Goal: Task Accomplishment & Management: Complete application form

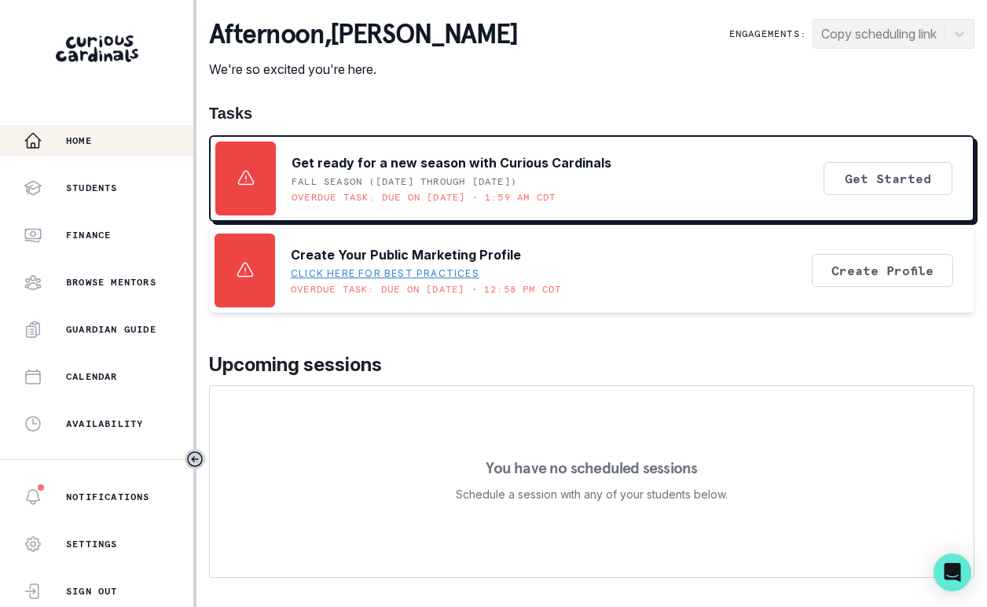
scroll to position [358, 0]
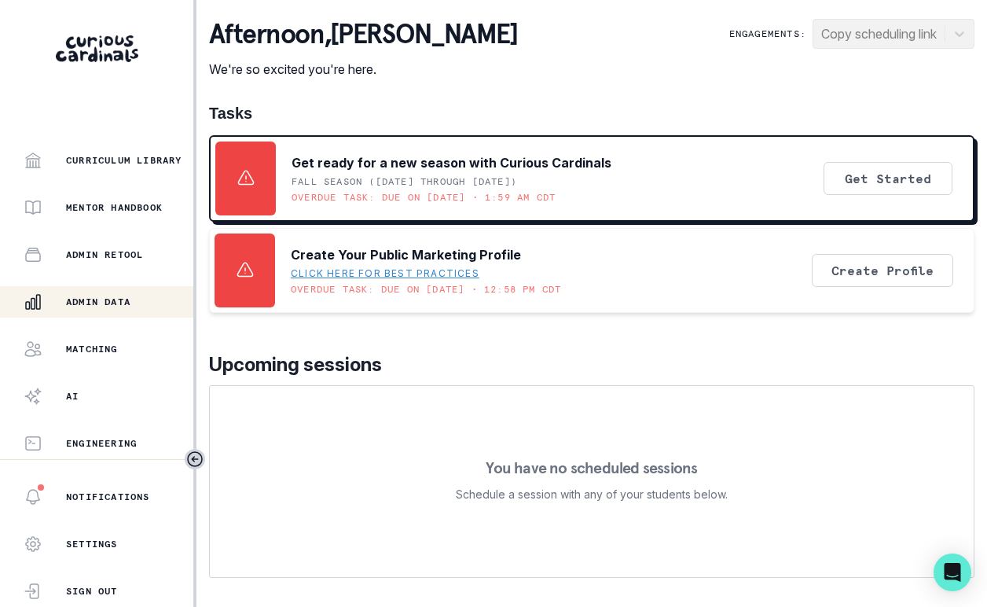
click at [123, 309] on div "Admin Data" at bounding box center [109, 301] width 170 height 19
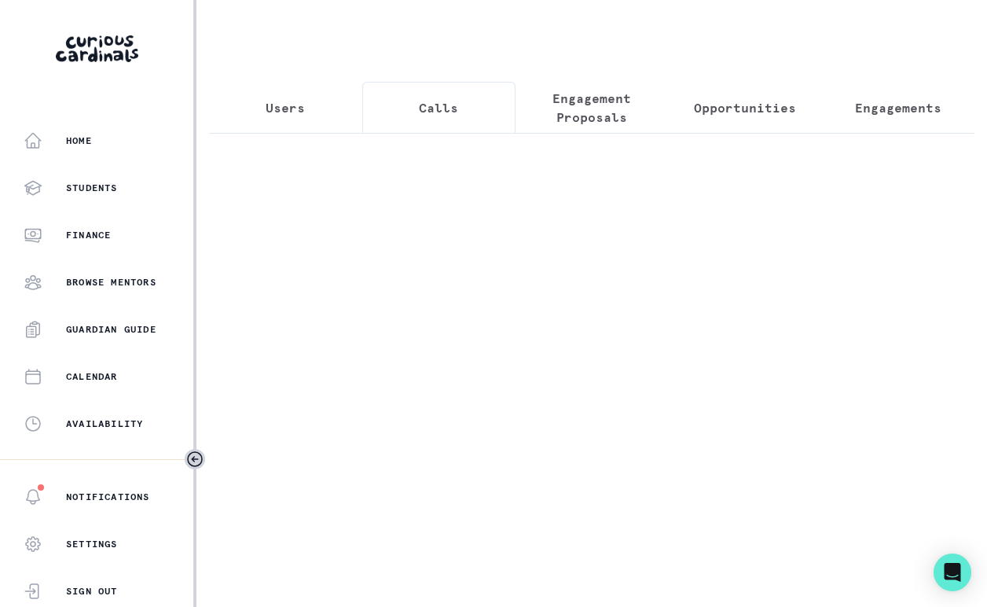
click at [406, 104] on button "Calls" at bounding box center [438, 108] width 153 height 52
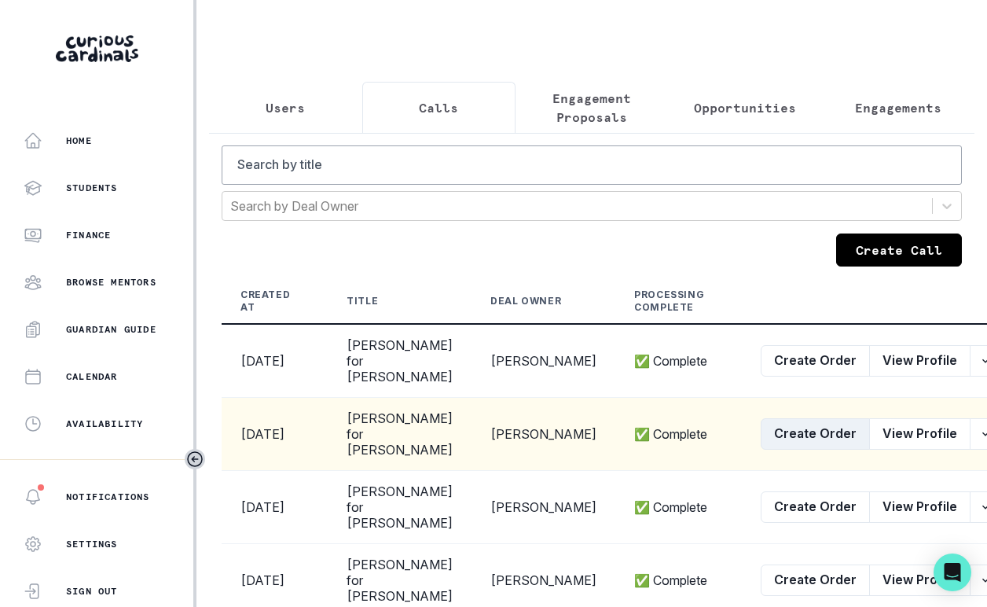
click at [761, 450] on button "Create Order" at bounding box center [815, 433] width 109 height 31
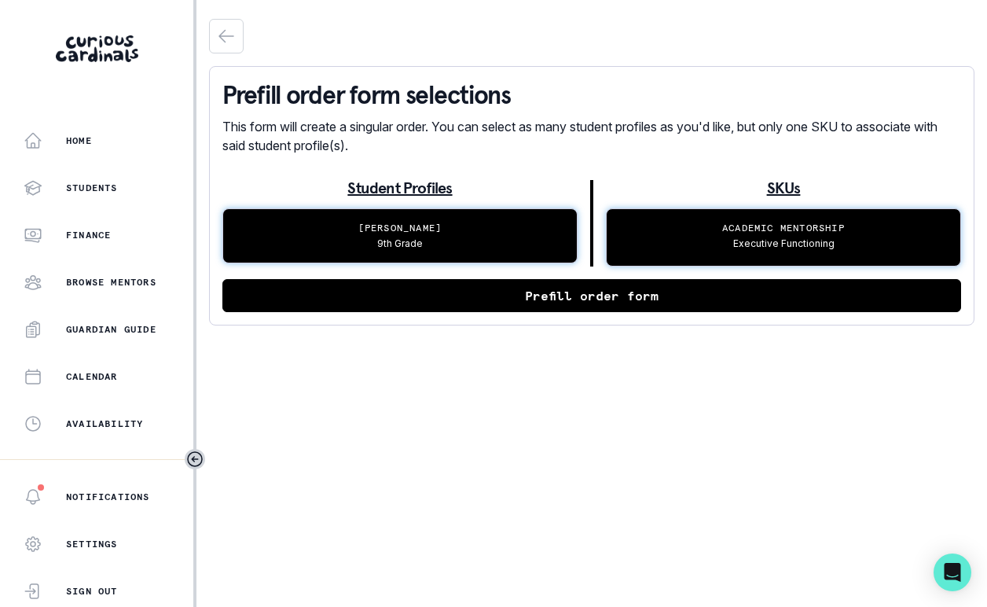
click at [642, 297] on button "Prefill order form" at bounding box center [591, 295] width 739 height 33
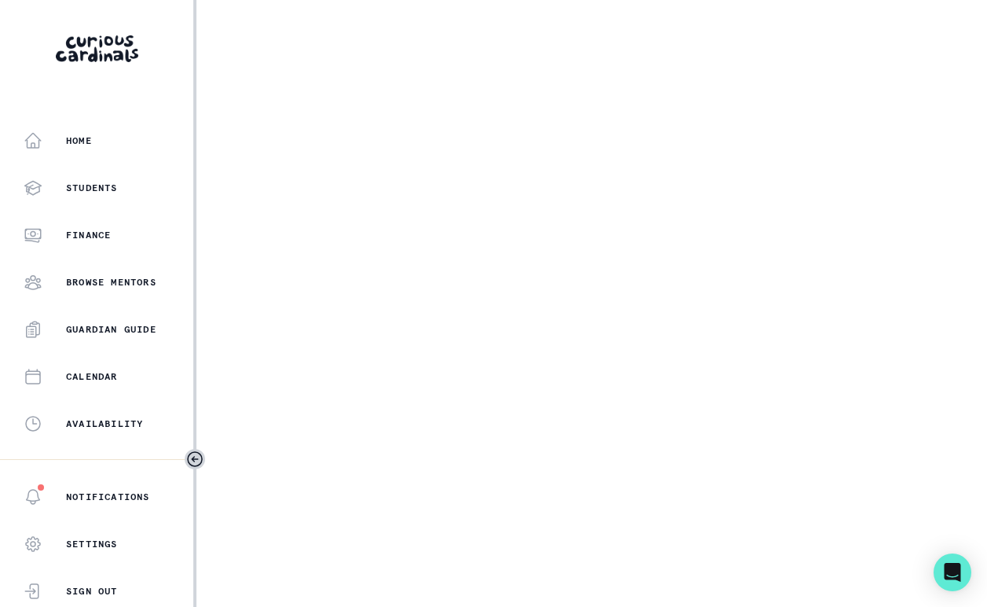
select select "b0c47e33-2ef1-4f64-a0f1-8d44947f4a10"
select select "1a16a0dc-5219-443f-83fe-2bd58a15fc0a"
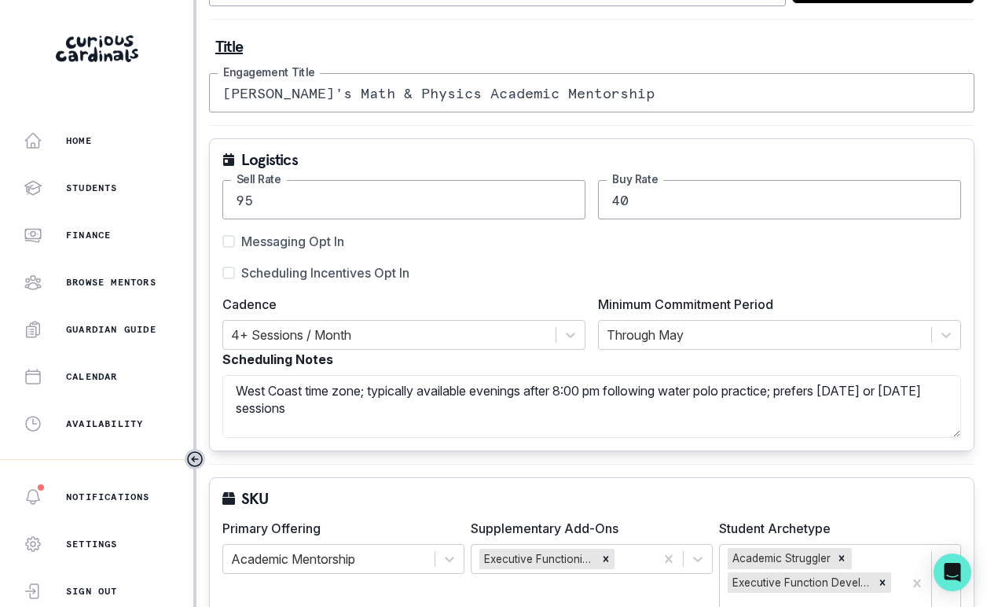
scroll to position [337, 0]
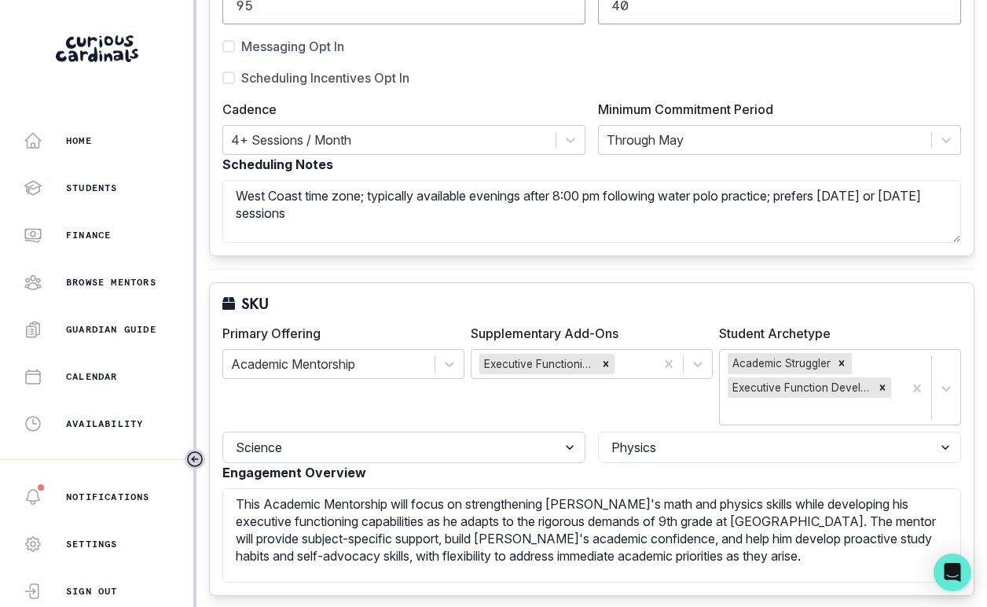
click at [525, 447] on select "Select a discipline Languages Math Other Science Writing" at bounding box center [403, 447] width 363 height 31
select select "cd194da3-8339-4626-8ccf-3d28a2a685b4"
click at [222, 432] on select "Select a discipline Languages Math Other Science Writing" at bounding box center [403, 447] width 363 height 31
click at [671, 454] on select "Select a topic Statistics Precalculus / Trigonometry Pre-Algebra K-5 Grade Math…" at bounding box center [779, 447] width 363 height 31
select select "276f5c40-3caf-463e-8be9-7d96031288ef"
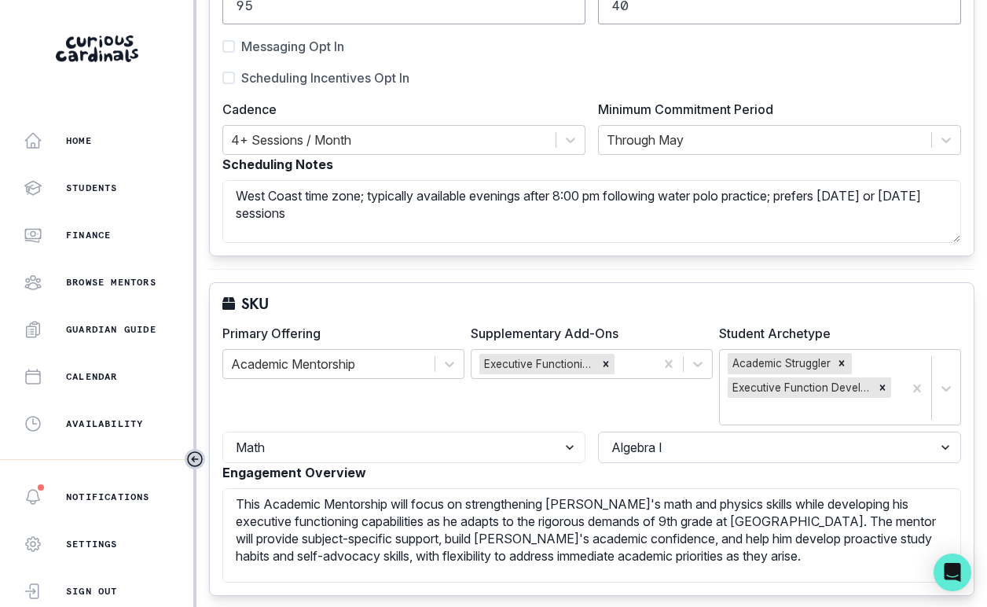
click at [598, 432] on select "Select a topic Statistics Precalculus / Trigonometry Pre-Algebra K-5 Grade Math…" at bounding box center [779, 447] width 363 height 31
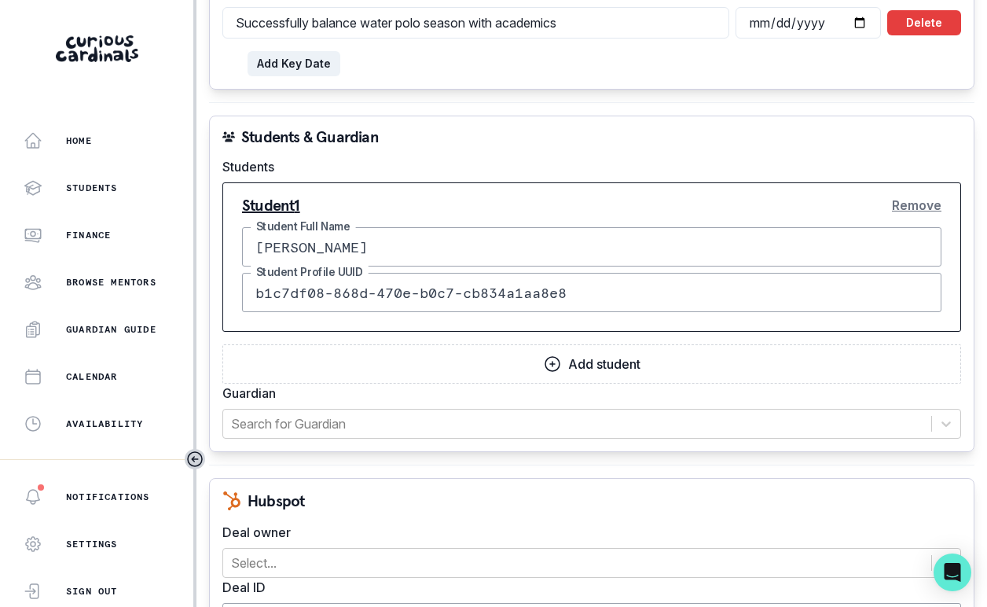
scroll to position [1682, 0]
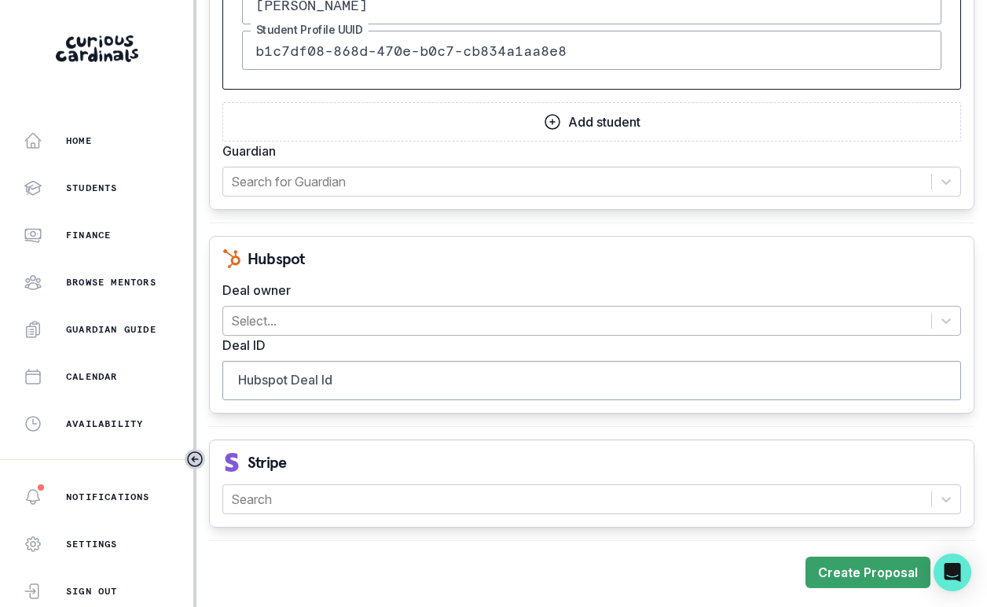
click at [385, 322] on div at bounding box center [577, 321] width 693 height 22
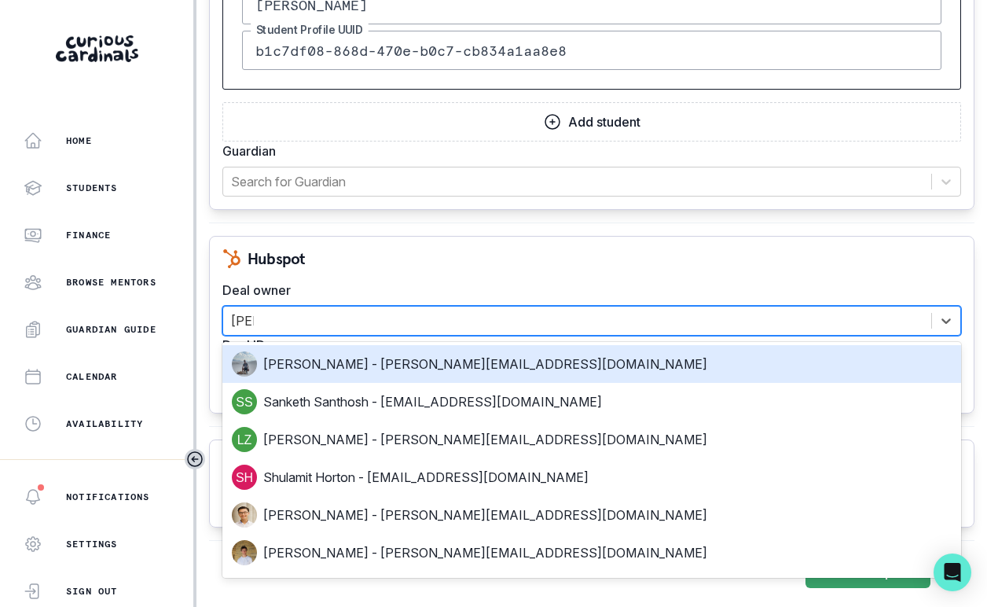
type input "[PERSON_NAME]"
click at [392, 369] on div "[PERSON_NAME] - [PERSON_NAME][EMAIL_ADDRESS][DOMAIN_NAME]" at bounding box center [592, 363] width 720 height 25
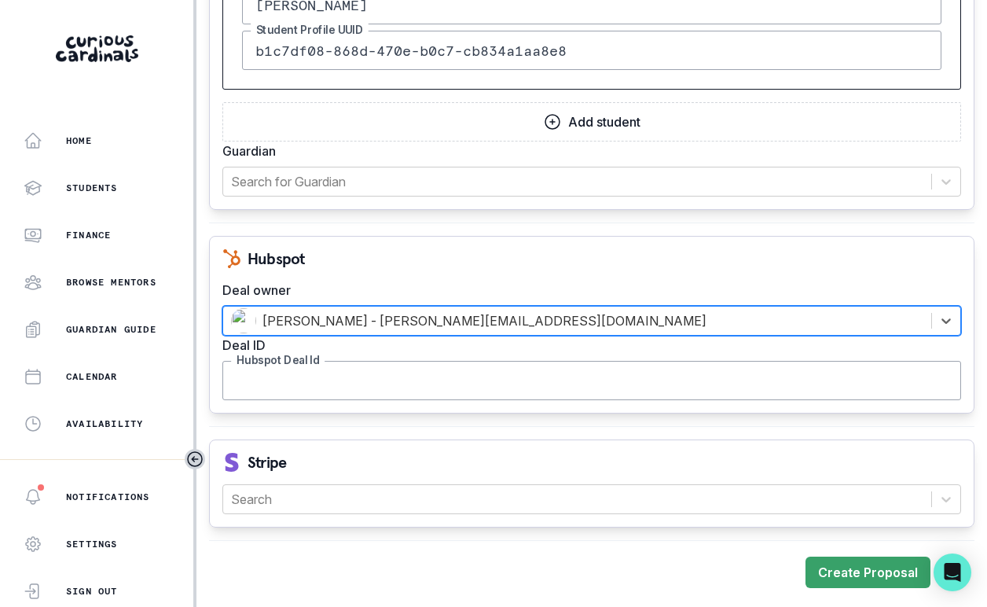
click at [395, 387] on input "Hubspot Deal Id" at bounding box center [591, 380] width 739 height 39
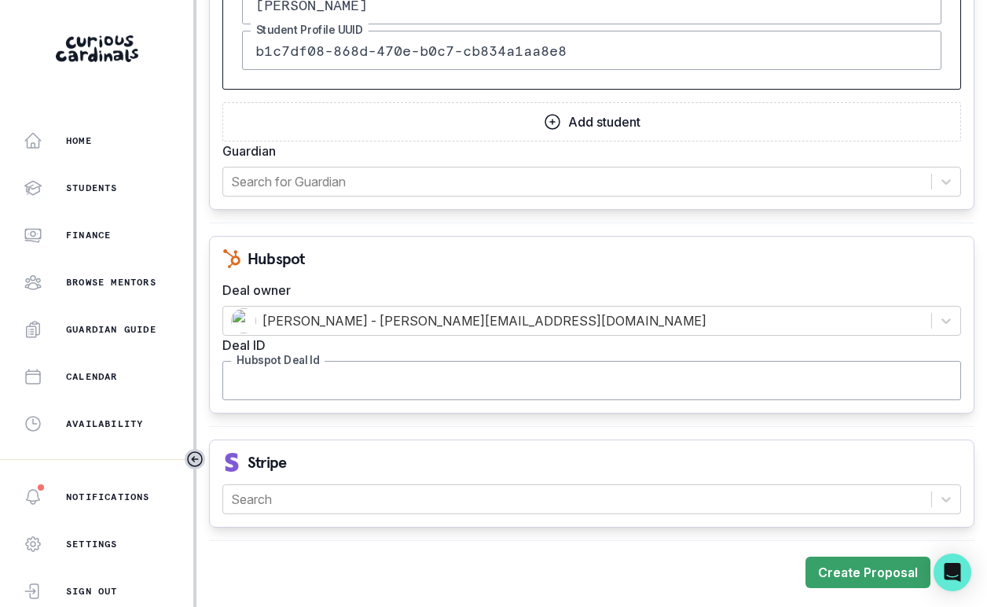
paste input "44389889705"
type input "44389889705"
click at [429, 501] on div at bounding box center [577, 499] width 693 height 22
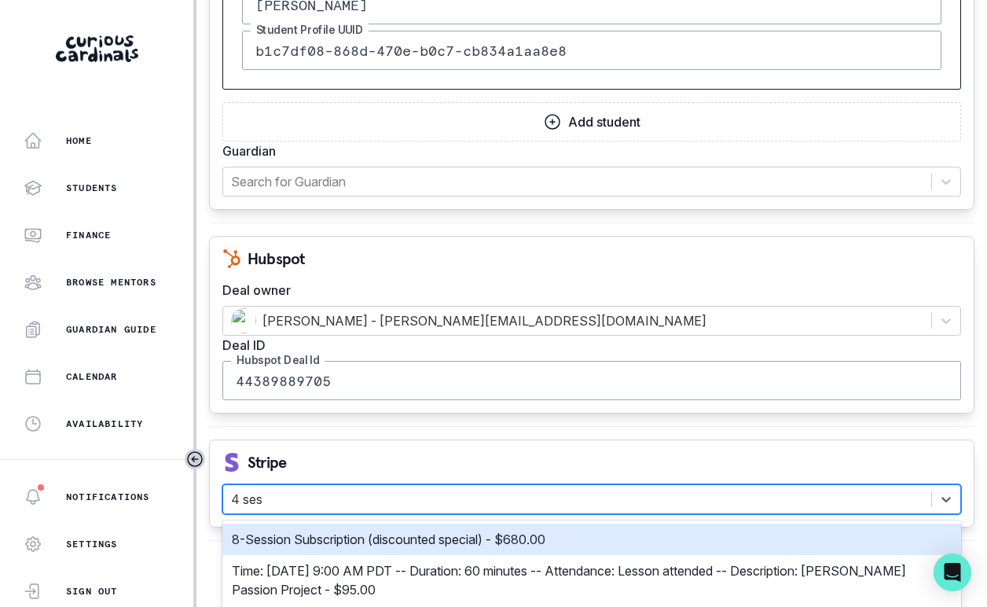
type input "4 sess"
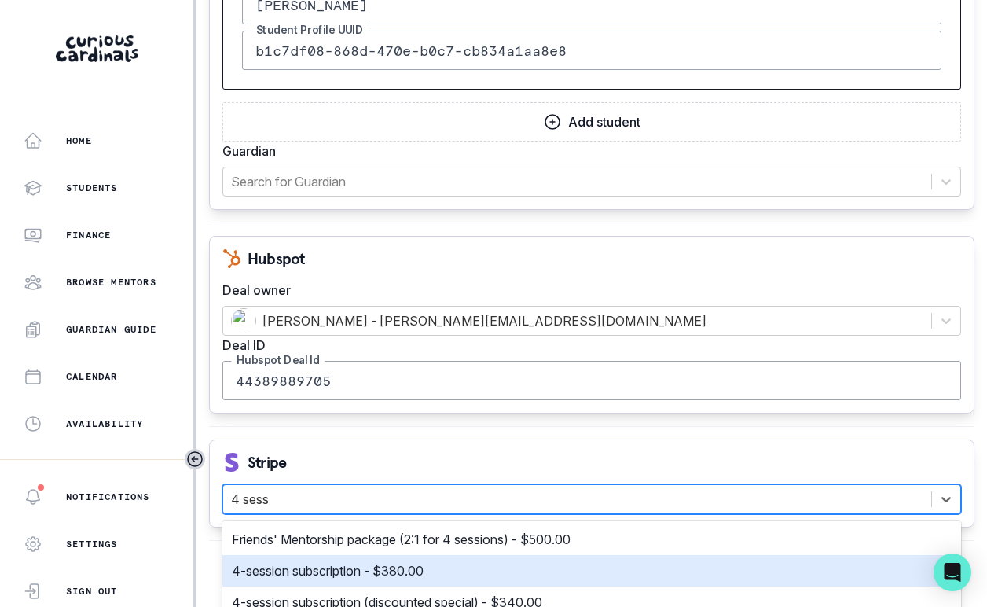
click at [445, 563] on div "4-session subscription - $380.00" at bounding box center [592, 570] width 720 height 19
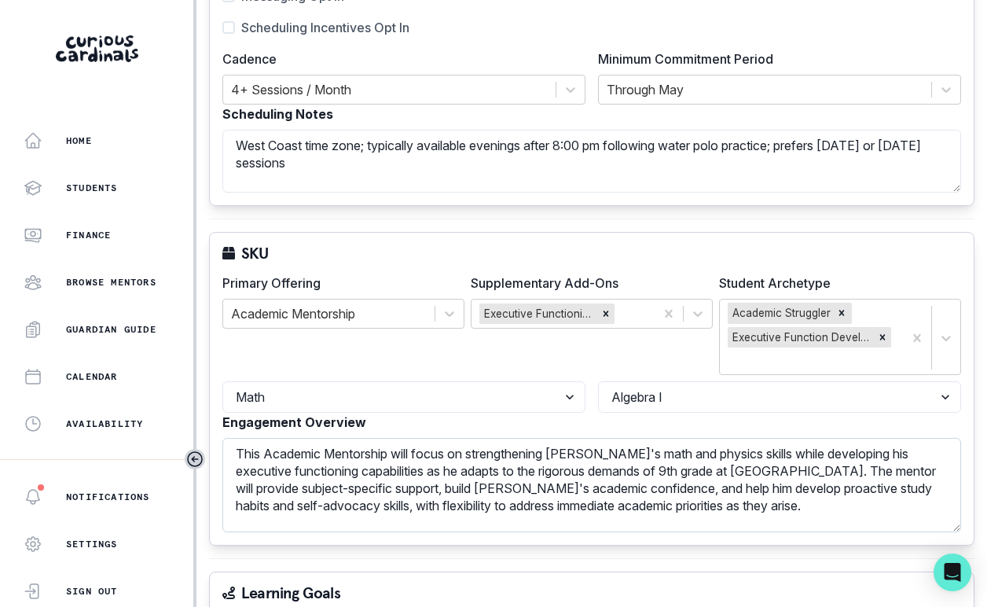
scroll to position [0, 0]
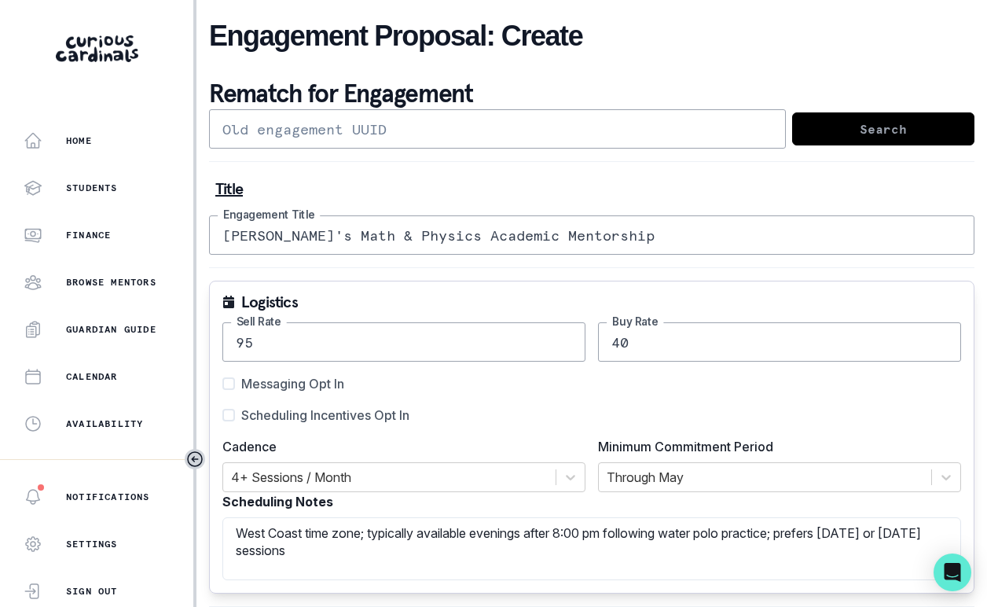
click at [366, 414] on span "Scheduling Incentives Opt In" at bounding box center [325, 415] width 168 height 19
click at [222, 415] on input "Scheduling Incentives Opt In" at bounding box center [222, 415] width 1 height 1
checkbox input "true"
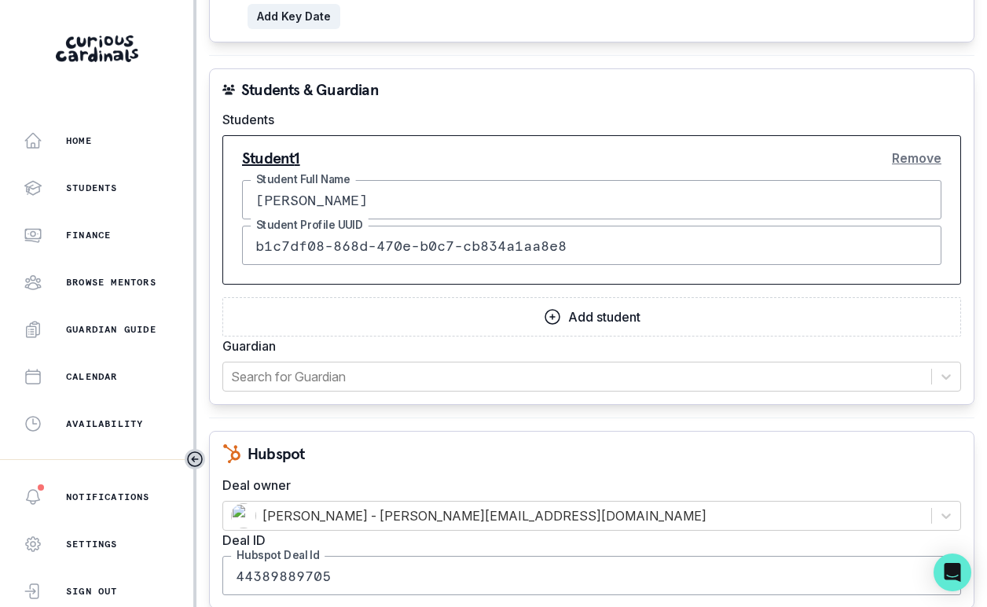
scroll to position [1682, 0]
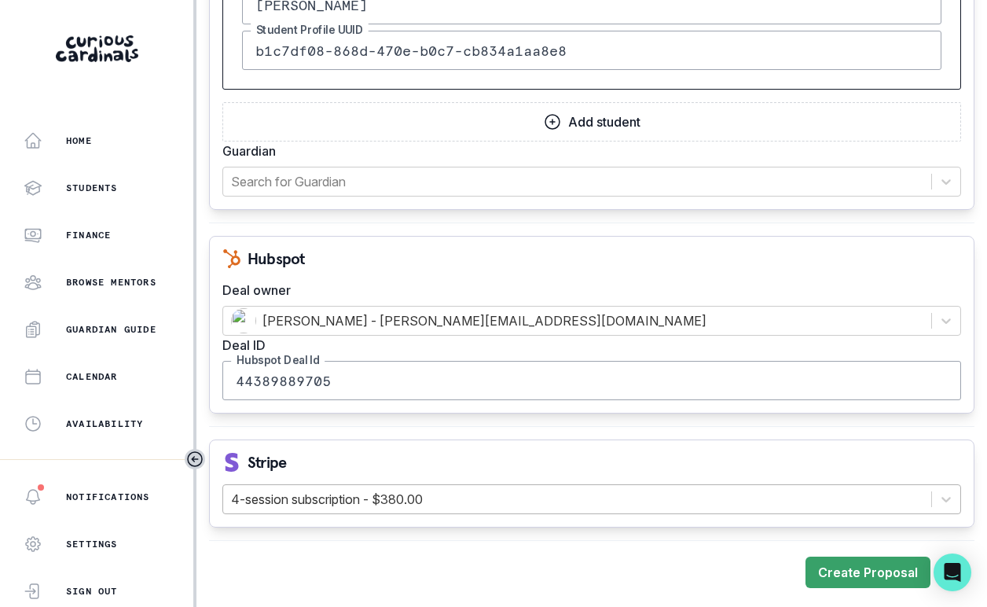
click at [696, 494] on div at bounding box center [577, 499] width 693 height 22
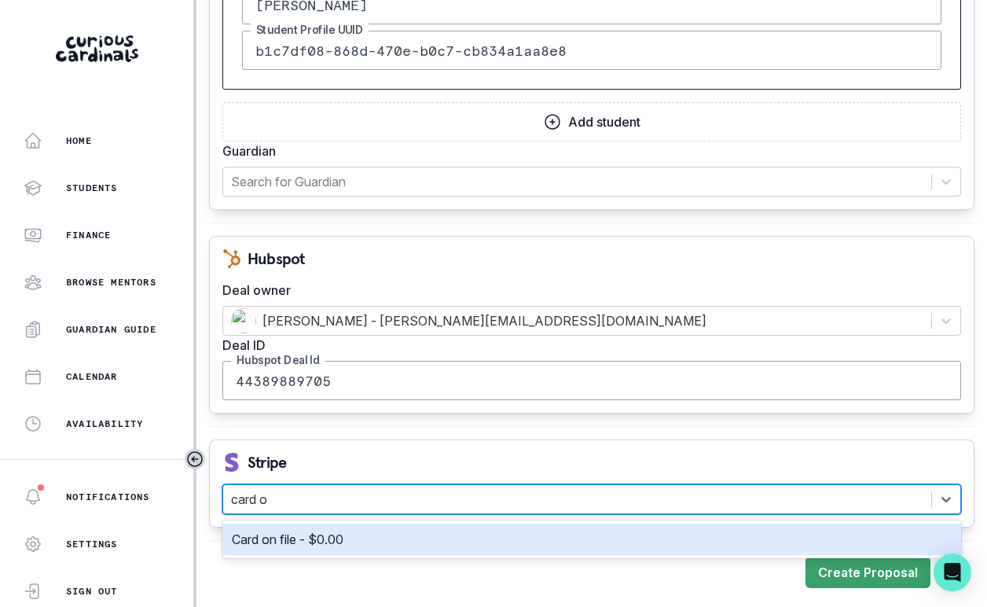
type input "card on"
click at [678, 531] on div "Card on file - $0.00" at bounding box center [592, 539] width 720 height 19
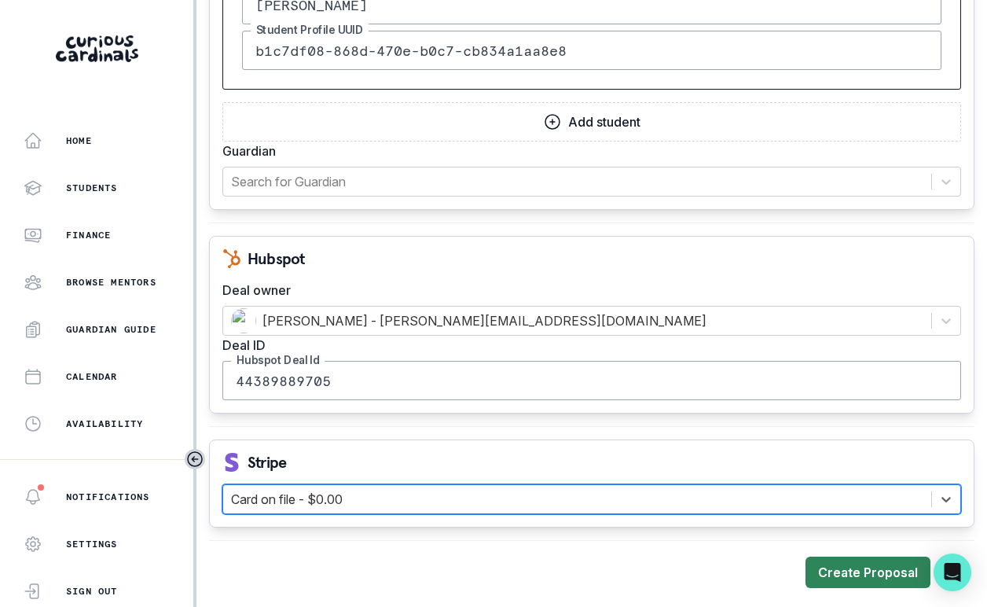
click at [842, 565] on button "Create Proposal" at bounding box center [868, 572] width 125 height 31
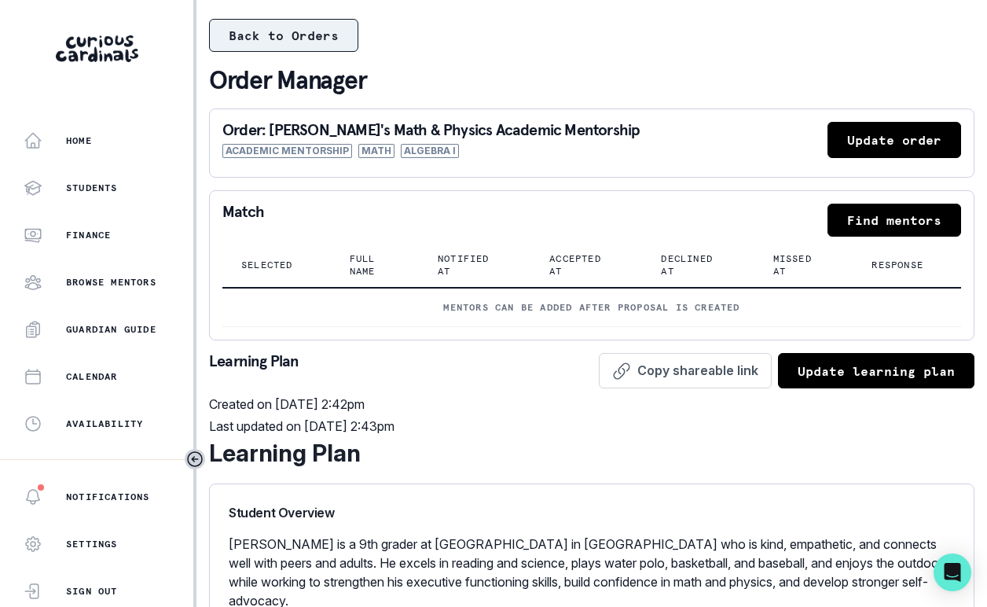
click at [289, 31] on button "Back to Orders" at bounding box center [283, 35] width 149 height 33
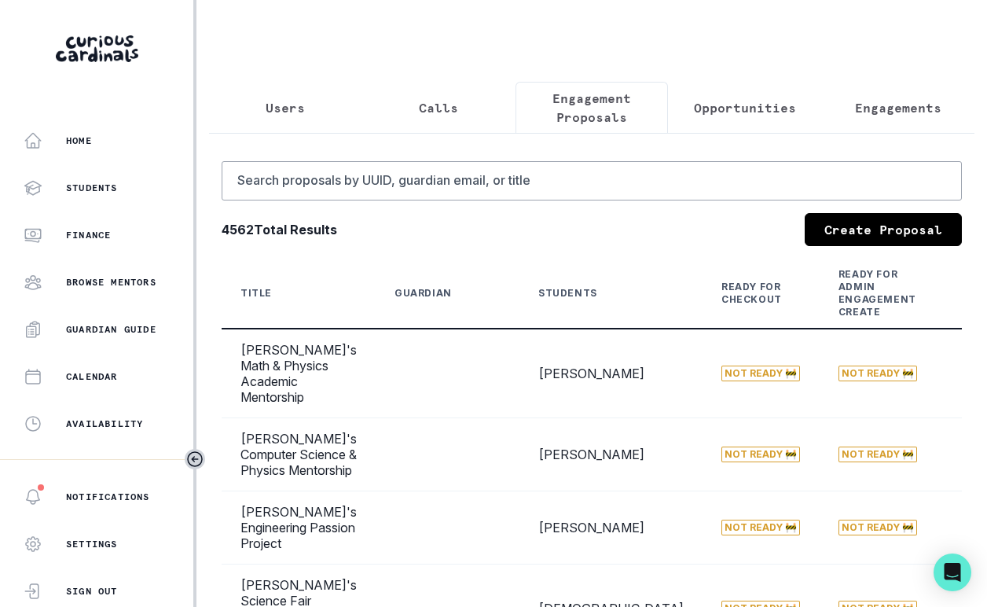
click at [472, 109] on button "Calls" at bounding box center [438, 108] width 153 height 52
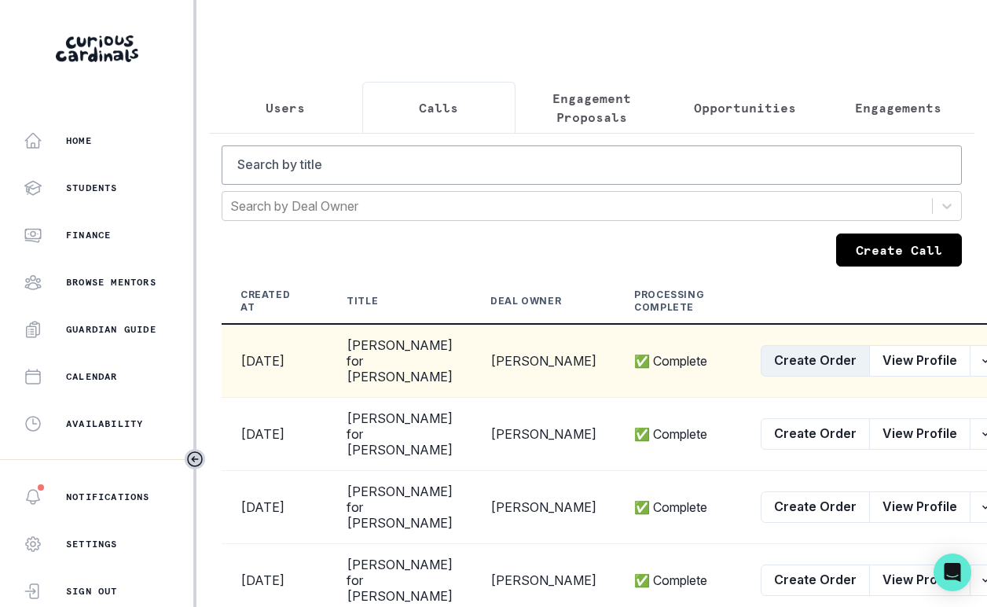
click at [773, 369] on button "Create Order" at bounding box center [815, 360] width 109 height 31
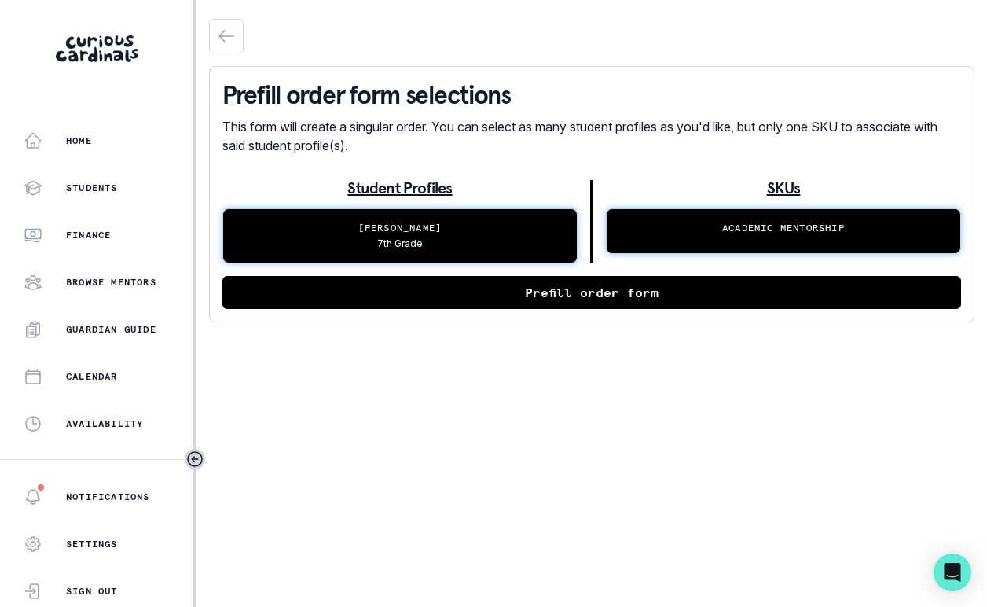
click at [549, 299] on button "Prefill order form" at bounding box center [591, 292] width 739 height 33
select select "cd194da3-8339-4626-8ccf-3d28a2a685b4"
select select "6fa50000-7203-4be0-ba3c-721aec2df694"
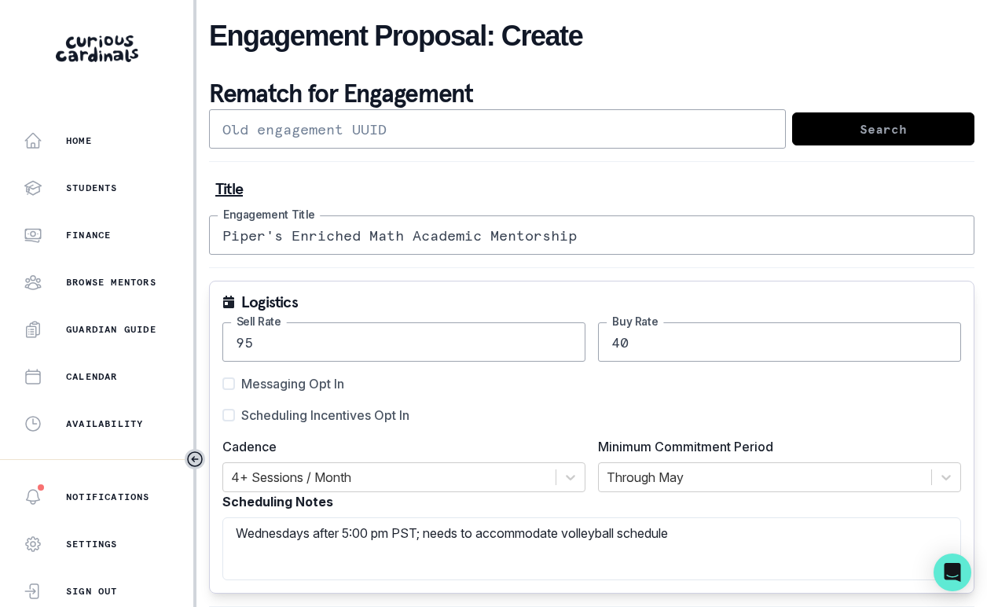
drag, startPoint x: 334, startPoint y: 233, endPoint x: 292, endPoint y: 229, distance: 41.9
click at [292, 229] on input "Piper's Enriched Math Academic Mentorship" at bounding box center [592, 234] width 766 height 39
click at [310, 419] on span "Scheduling Incentives Opt In" at bounding box center [325, 415] width 168 height 19
type input "Piper's Math Academic Mentorship"
click at [222, 416] on input "Scheduling Incentives Opt In" at bounding box center [222, 415] width 1 height 1
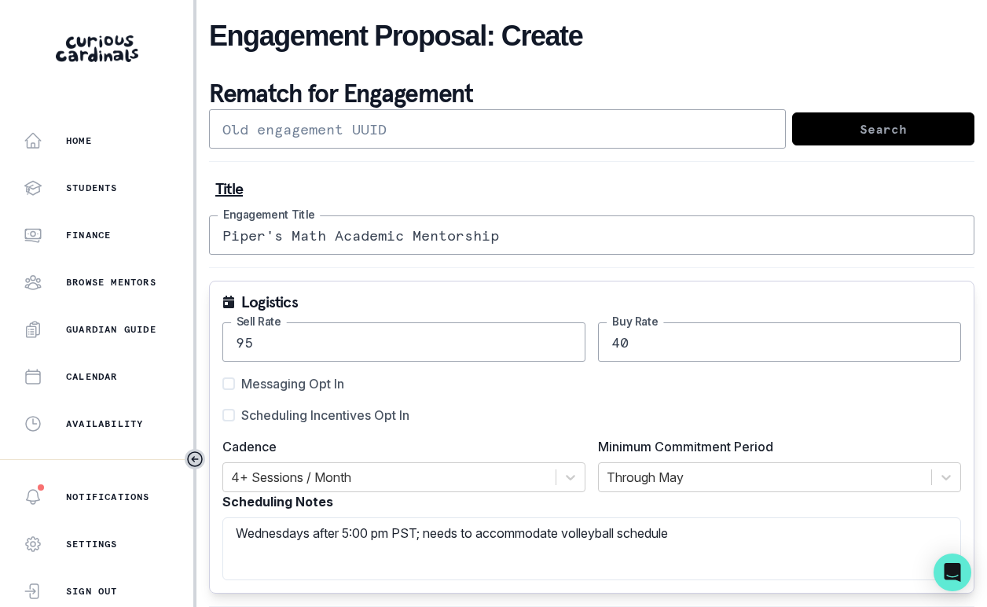
checkbox input "true"
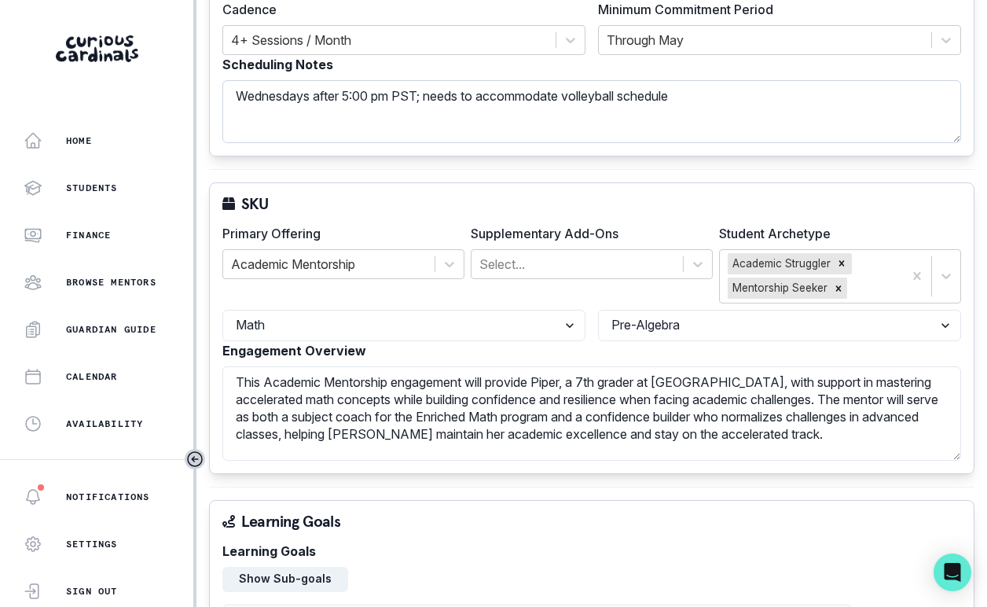
scroll to position [420, 0]
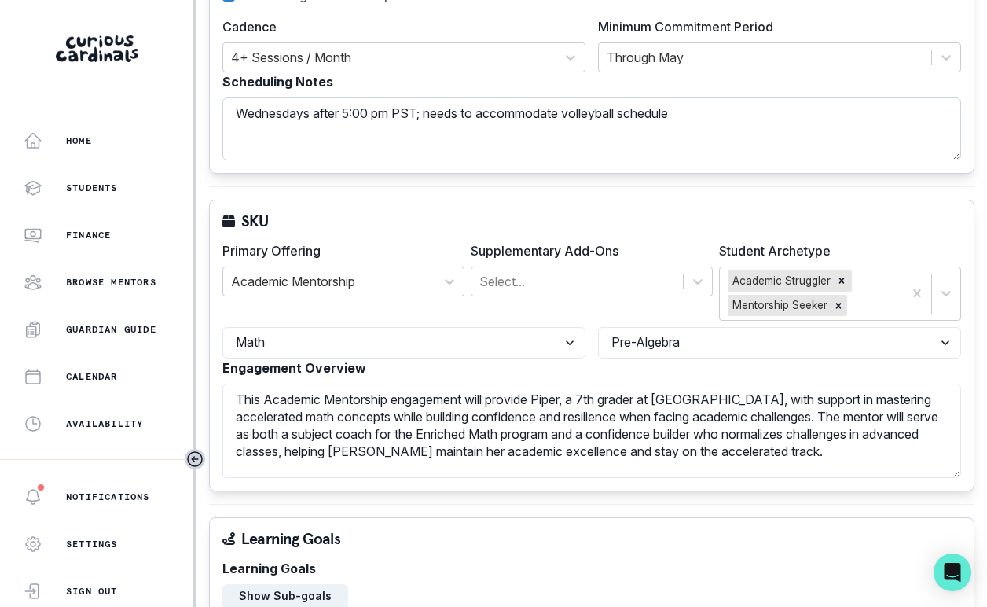
drag, startPoint x: 666, startPoint y: 112, endPoint x: 423, endPoint y: 111, distance: 242.9
click at [423, 111] on textarea "Wednesdays after 5:00 pm PST; needs to accommodate volleyball schedule" at bounding box center [591, 128] width 739 height 63
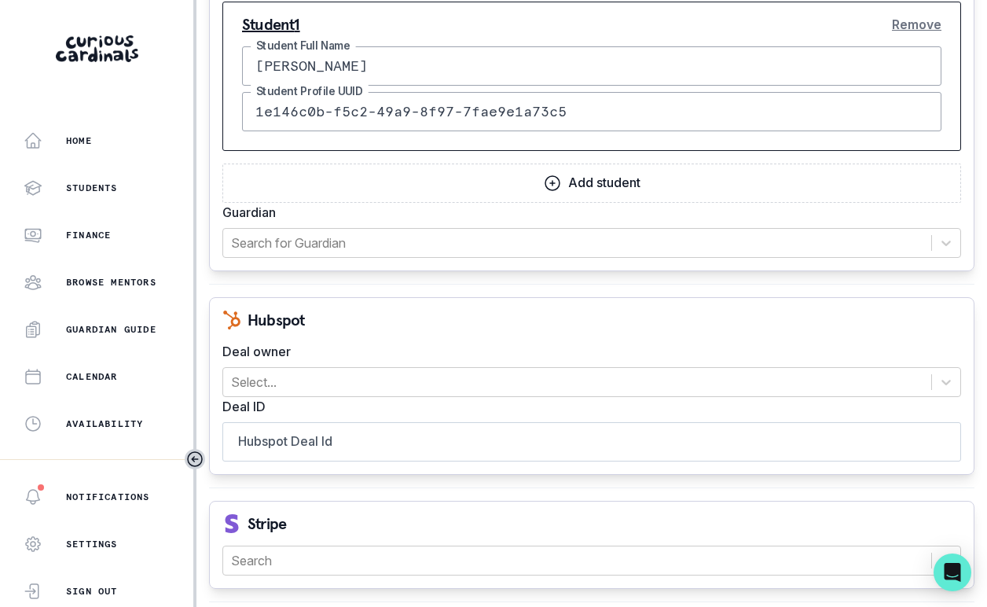
scroll to position [1616, 0]
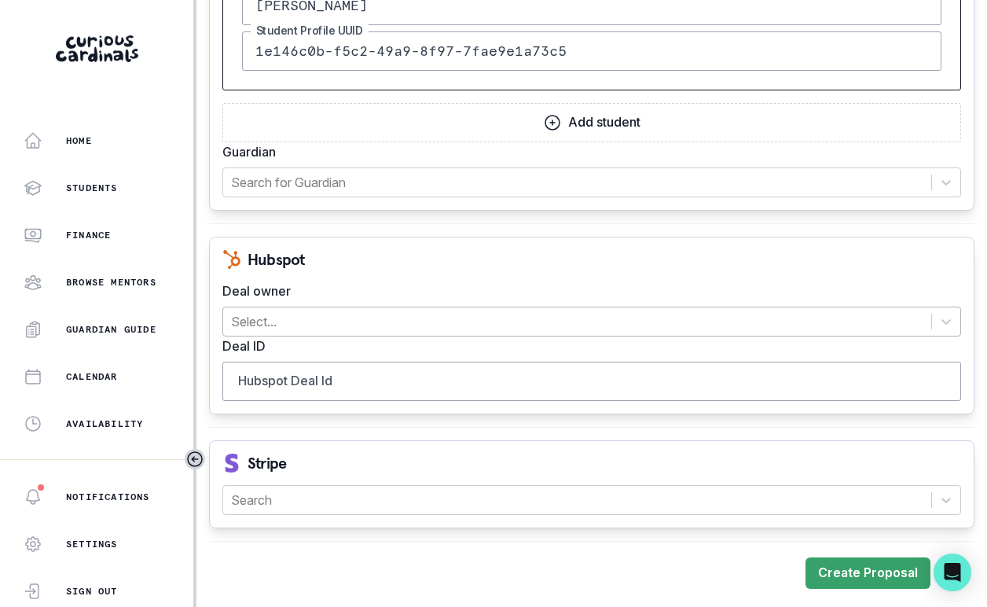
type textarea "Wednesdays after 5:00 pm PST"
click at [434, 318] on div at bounding box center [577, 322] width 693 height 22
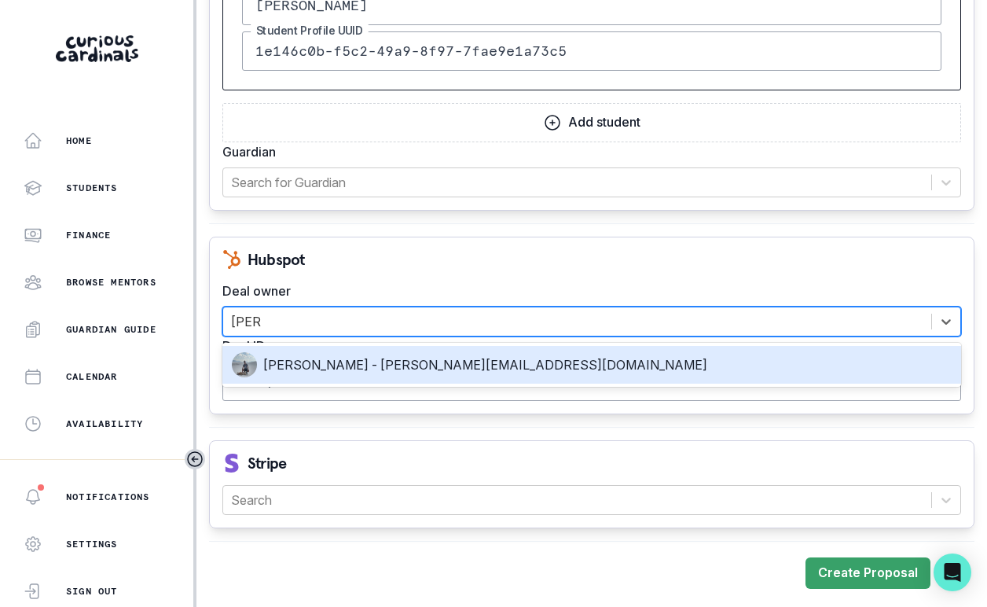
type input "[PERSON_NAME]"
click at [432, 369] on div "[PERSON_NAME] - [PERSON_NAME][EMAIL_ADDRESS][DOMAIN_NAME]" at bounding box center [592, 364] width 720 height 25
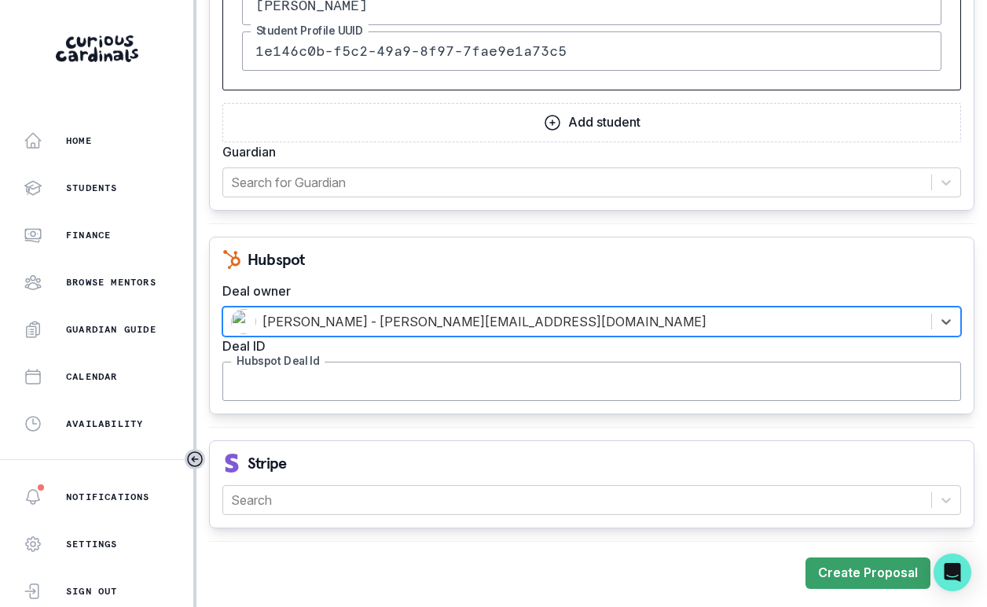
click at [399, 388] on input "Hubspot Deal Id" at bounding box center [591, 381] width 739 height 39
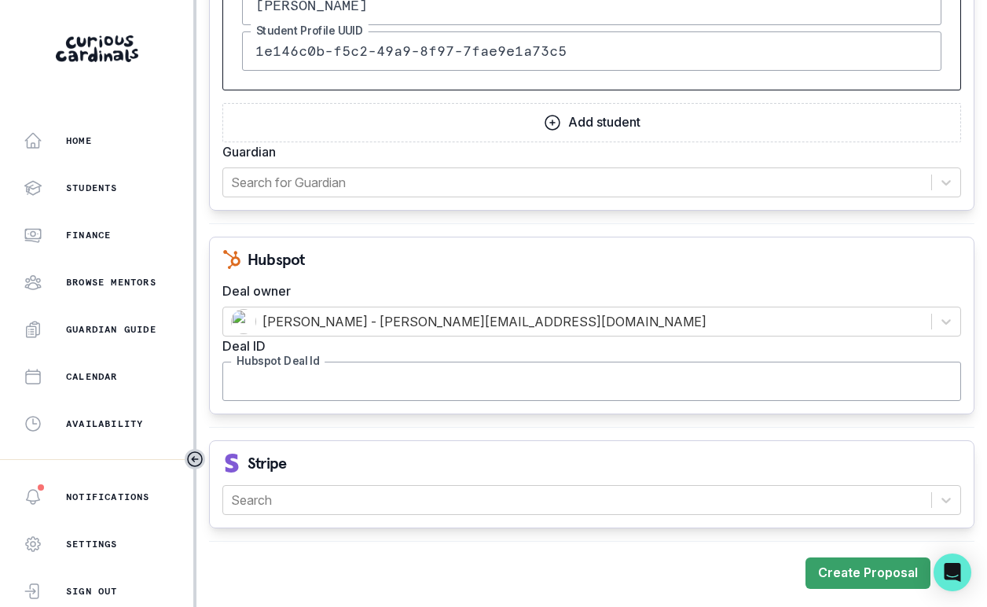
paste input "44865612673"
type input "44865612673"
drag, startPoint x: 368, startPoint y: 518, endPoint x: 362, endPoint y: 489, distance: 29.6
click at [364, 498] on div "Stripe Search" at bounding box center [592, 484] width 766 height 88
click at [361, 491] on div at bounding box center [577, 500] width 693 height 22
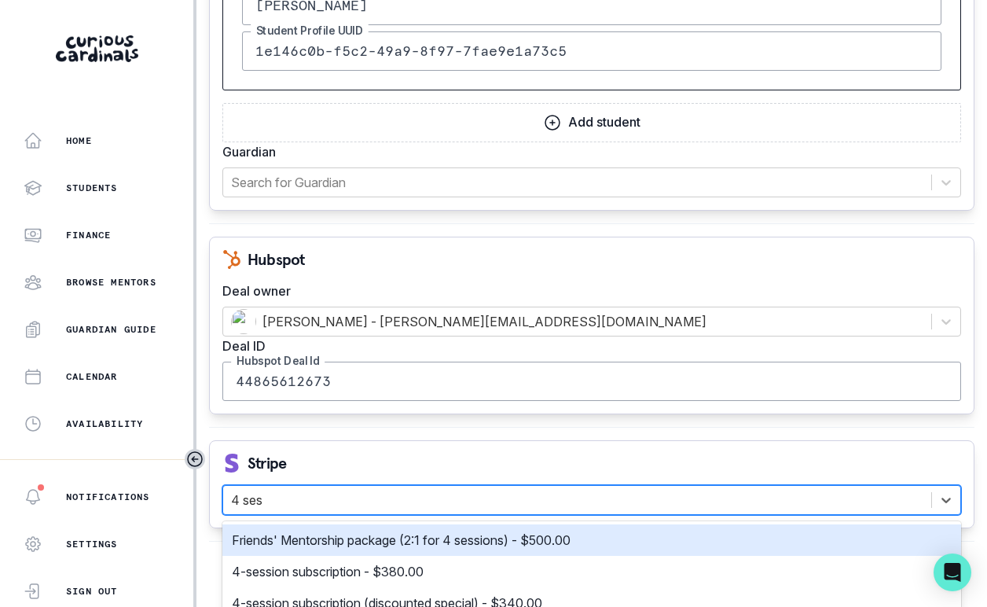
type input "4 sess"
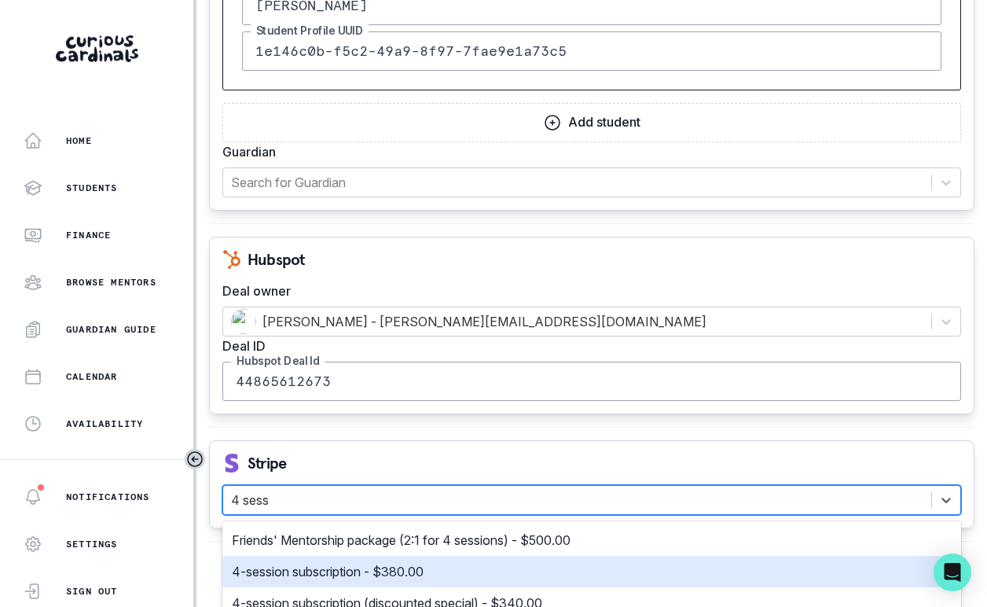
click at [405, 564] on p "4-session subscription - $380.00" at bounding box center [328, 571] width 192 height 19
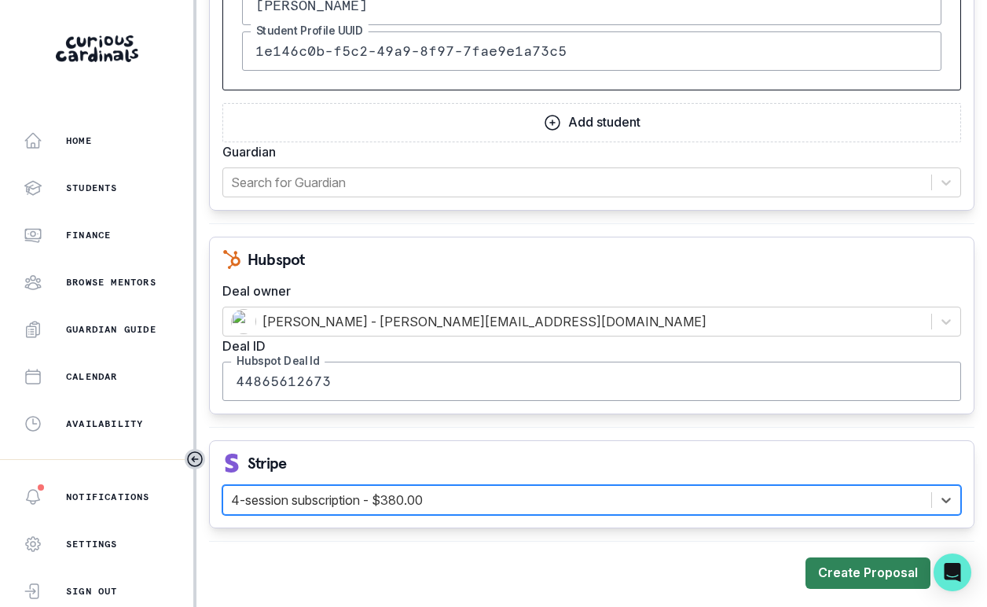
drag, startPoint x: 889, startPoint y: 577, endPoint x: 891, endPoint y: 558, distance: 18.9
click at [889, 577] on button "Create Proposal" at bounding box center [868, 572] width 125 height 31
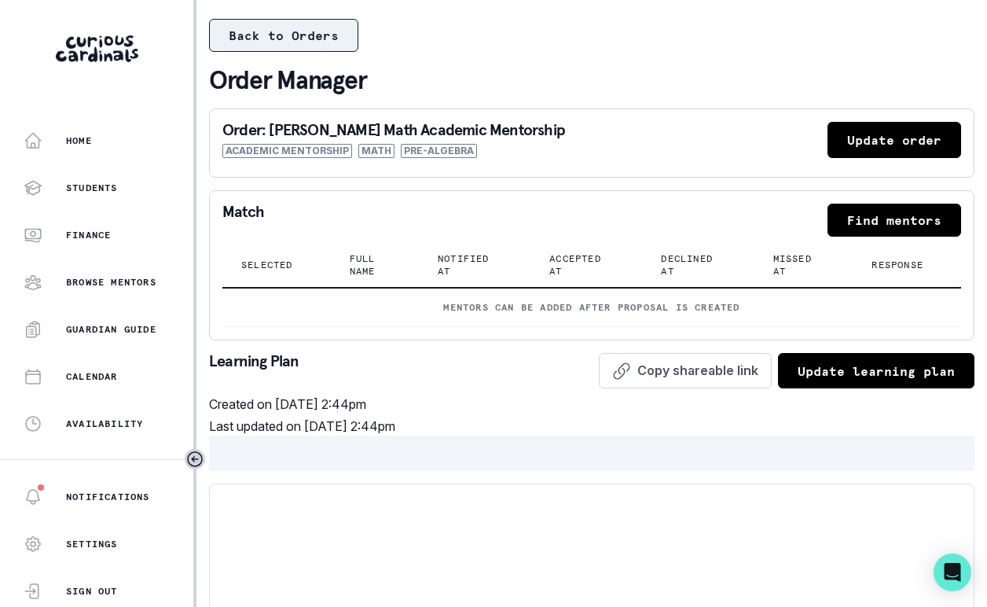
click at [341, 41] on button "Back to Orders" at bounding box center [283, 35] width 149 height 33
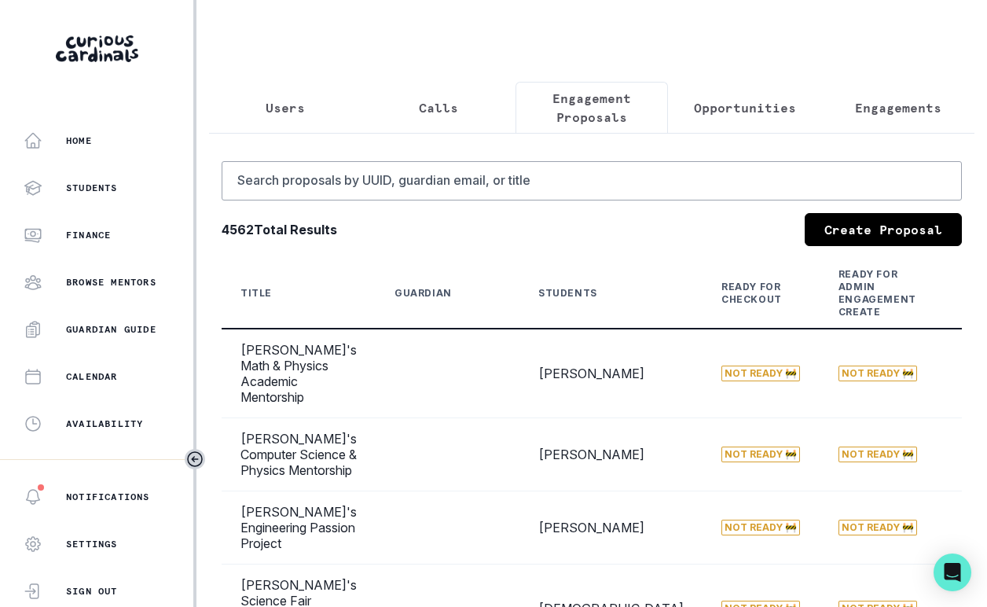
click at [753, 108] on p "Opportunities" at bounding box center [745, 107] width 102 height 19
